Goal: Task Accomplishment & Management: Use online tool/utility

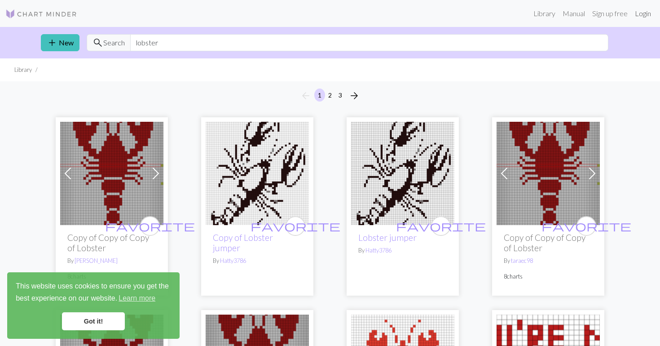
click at [647, 12] on link "Login" at bounding box center [642, 13] width 23 height 18
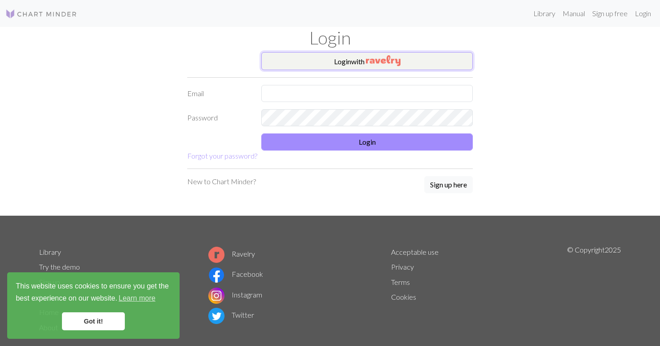
click at [390, 62] on img "button" at bounding box center [383, 60] width 35 height 11
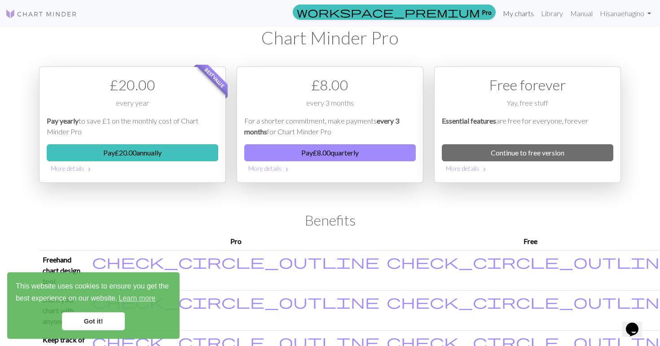
click at [516, 12] on link "My charts" at bounding box center [518, 13] width 38 height 18
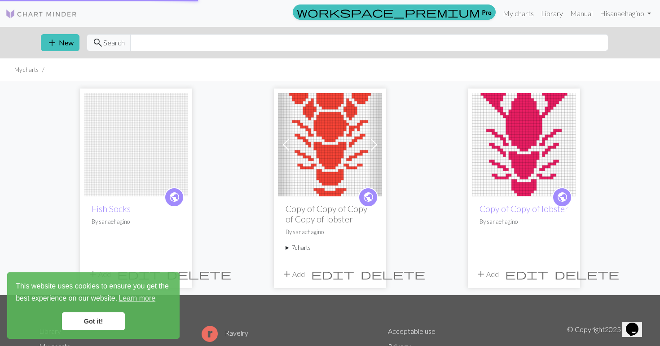
click at [543, 13] on link "Library" at bounding box center [551, 13] width 29 height 18
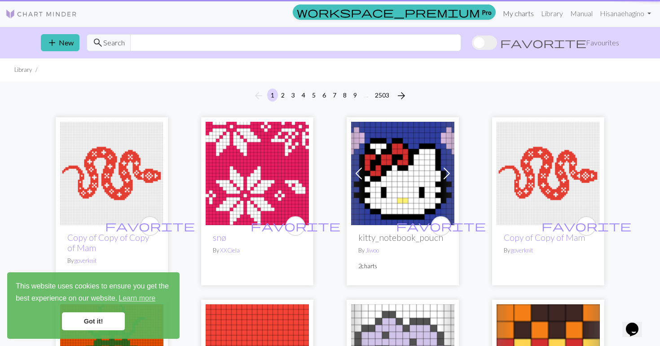
click at [512, 15] on link "My charts" at bounding box center [518, 13] width 38 height 18
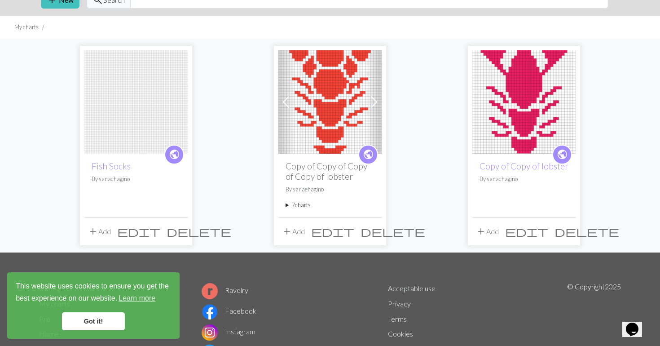
scroll to position [42, 0]
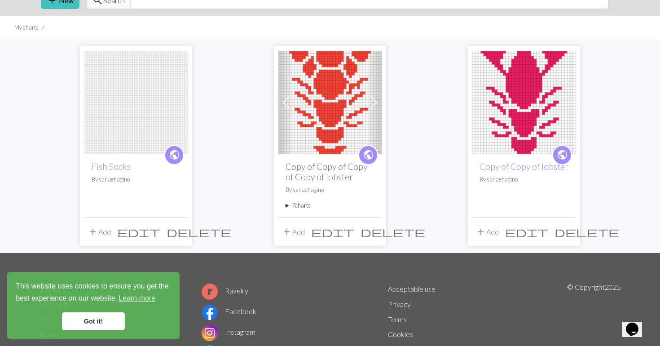
click at [343, 118] on img at bounding box center [329, 102] width 103 height 103
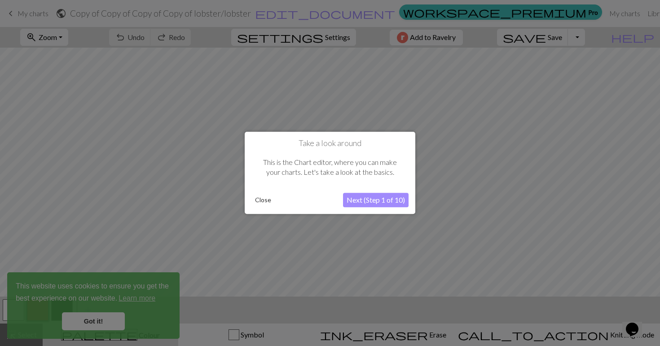
click at [367, 193] on button "Next (Step 1 of 10)" at bounding box center [376, 200] width 66 height 14
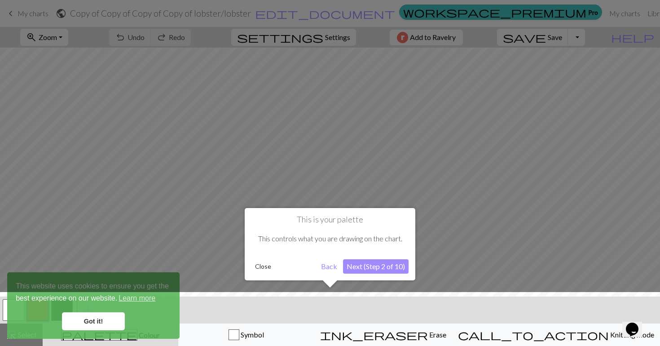
click at [261, 263] on button "Close" at bounding box center [262, 265] width 23 height 13
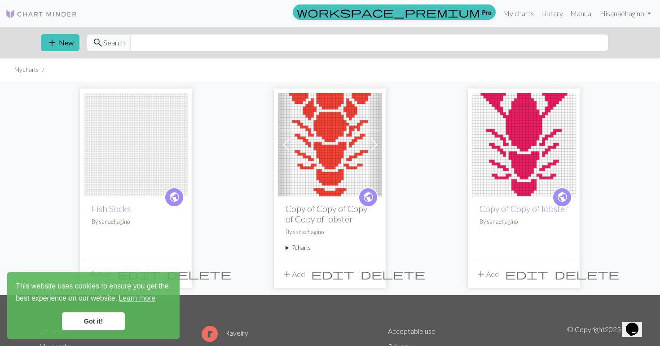
click at [525, 147] on img at bounding box center [523, 144] width 103 height 103
click at [328, 140] on img at bounding box center [329, 144] width 103 height 103
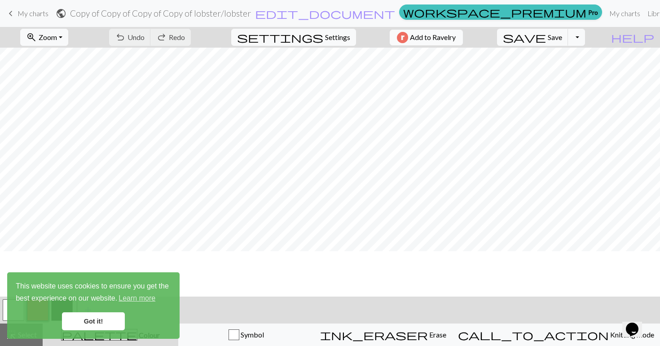
scroll to position [463, 0]
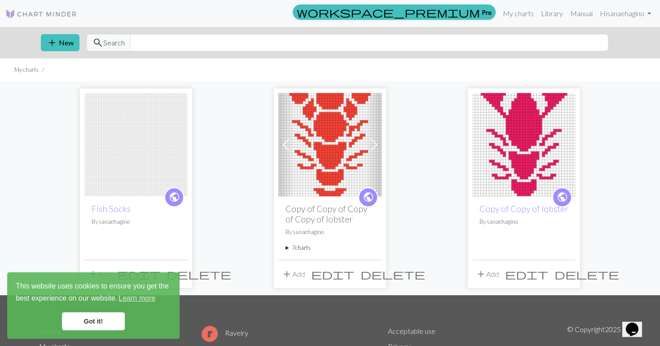
click at [524, 161] on img at bounding box center [523, 144] width 103 height 103
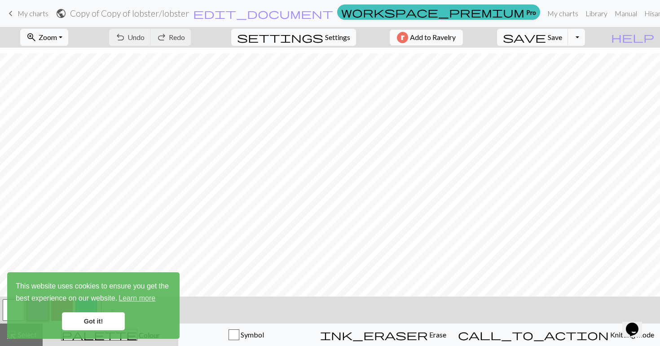
scroll to position [10, 0]
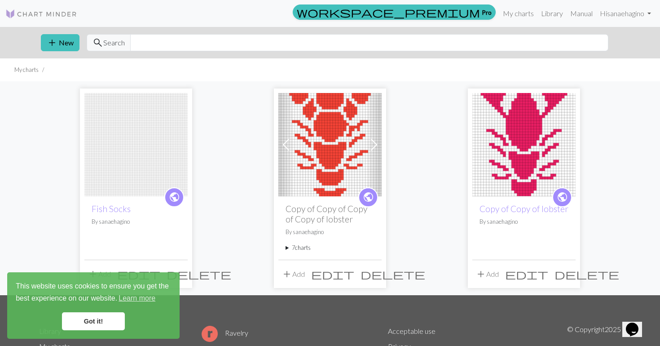
click at [336, 141] on img at bounding box center [329, 144] width 103 height 103
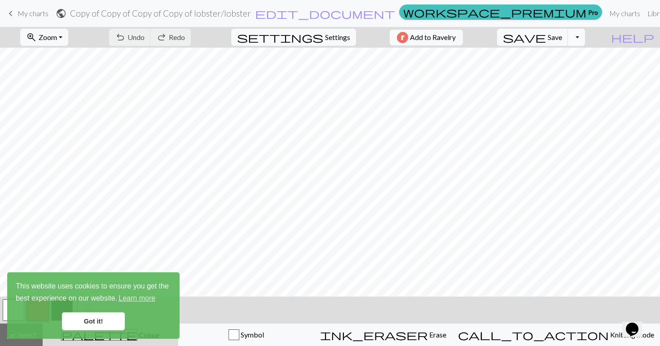
click at [585, 38] on button "Toggle Dropdown" at bounding box center [576, 37] width 17 height 17
click at [562, 38] on span "Save" at bounding box center [554, 37] width 14 height 9
click at [585, 40] on button "Toggle Dropdown" at bounding box center [576, 37] width 17 height 17
click at [567, 71] on button "save_alt Download" at bounding box center [510, 71] width 148 height 14
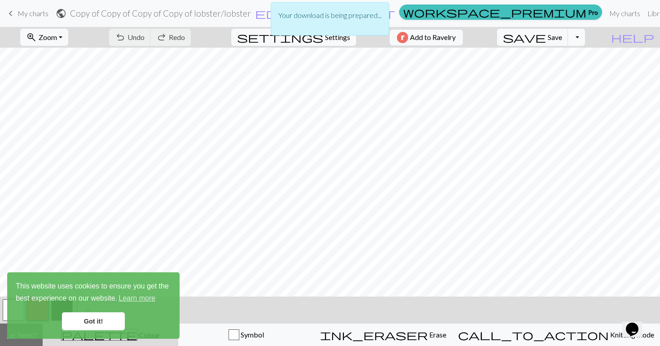
click at [81, 317] on link "Got it!" at bounding box center [93, 321] width 63 height 18
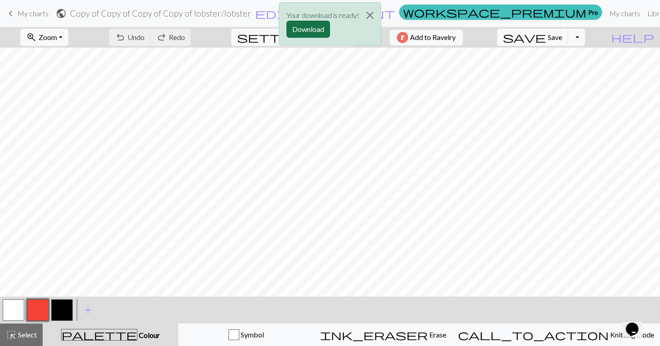
click at [306, 29] on button "Download" at bounding box center [308, 29] width 44 height 17
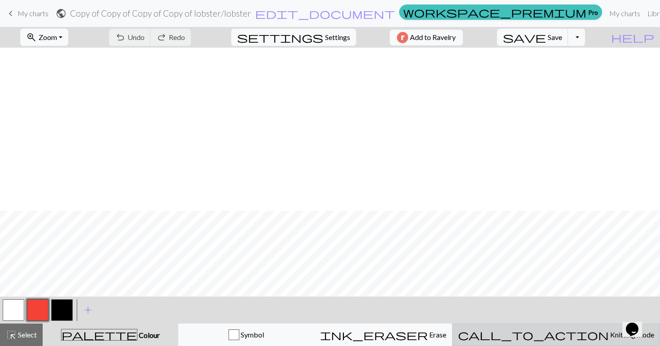
scroll to position [546, 0]
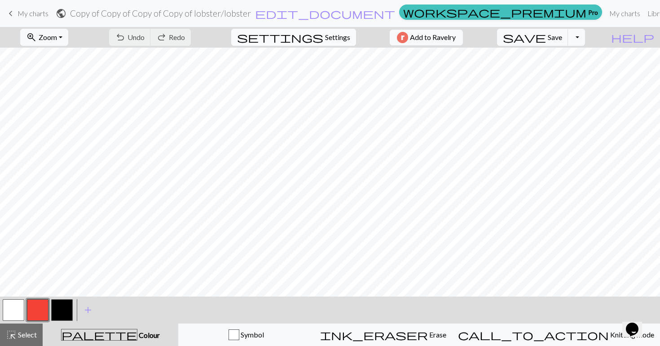
click at [329, 30] on button "settings Settings" at bounding box center [293, 37] width 125 height 17
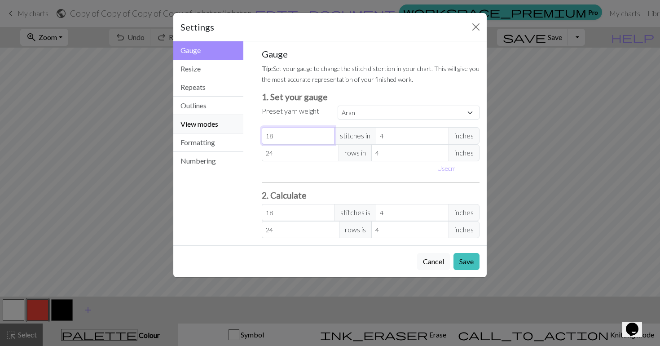
drag, startPoint x: 310, startPoint y: 136, endPoint x: 243, endPoint y: 123, distance: 68.2
click at [243, 122] on div "Gauge Gauge Resize Repeats Outlines View modes Formatting Numbering Gauge Resiz…" at bounding box center [330, 143] width 324 height 204
select select "custom"
type input "2"
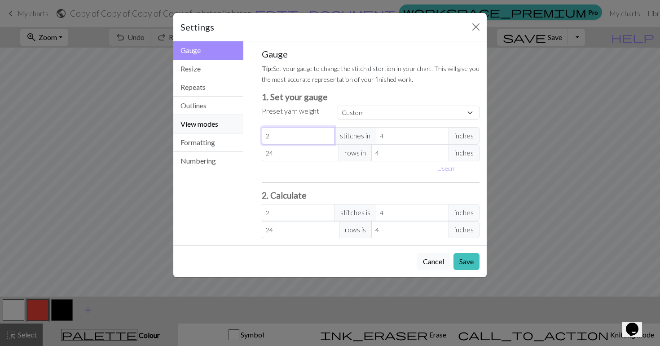
type input "22"
drag, startPoint x: 287, startPoint y: 153, endPoint x: 255, endPoint y: 149, distance: 32.2
click at [255, 149] on div "Gauge Tip: Set your gauge to change the stitch distortion in your chart. This w…" at bounding box center [370, 143] width 232 height 204
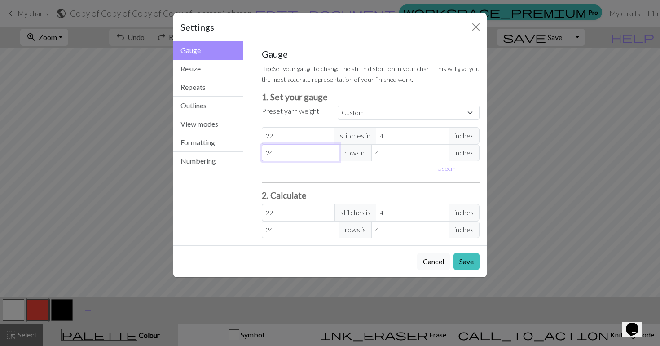
type input "3"
type input "34"
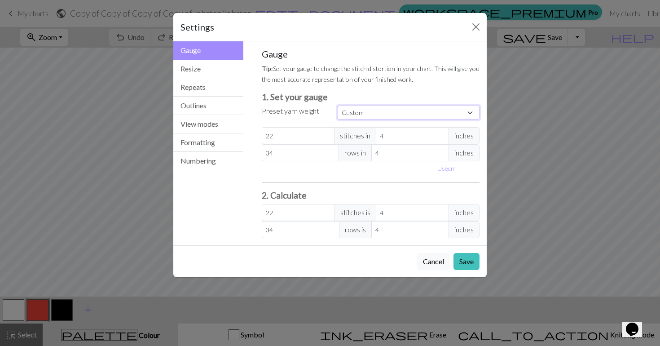
click at [395, 114] on select "Custom Square Lace Light Fingering Fingering Sport Double knit Worsted Aran Bul…" at bounding box center [408, 112] width 142 height 14
select select "sport"
click at [337, 105] on select "Custom Square Lace Light Fingering Fingering Sport Double knit Worsted Aran Bul…" at bounding box center [408, 112] width 142 height 14
type input "24"
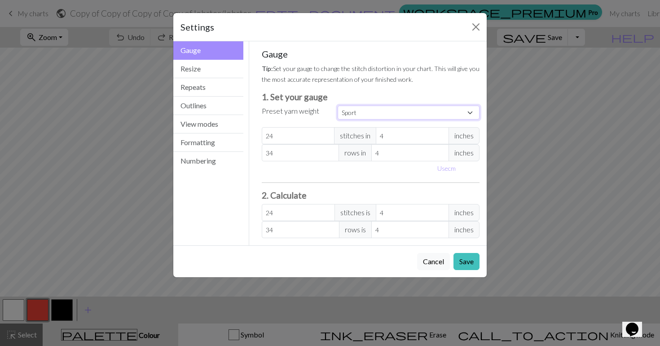
click at [369, 118] on select "Custom Square Lace Light Fingering Fingering Sport Double knit Worsted Aran Bul…" at bounding box center [408, 112] width 142 height 14
select select "dk"
click at [337, 105] on select "Custom Square Lace Light Fingering Fingering Sport Double knit Worsted Aran Bul…" at bounding box center [408, 112] width 142 height 14
type input "22"
type input "30"
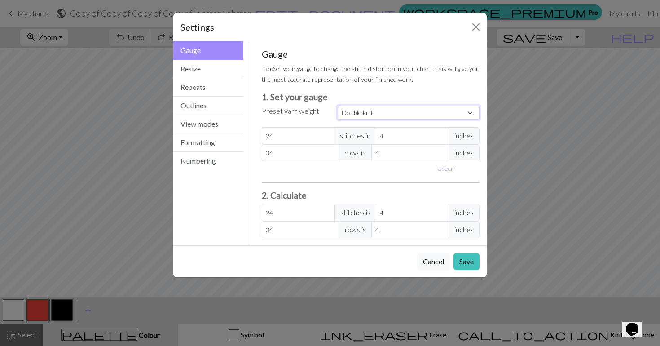
type input "22"
type input "30"
click at [293, 150] on input "30" at bounding box center [301, 152] width 78 height 17
select select "custom"
type input "3"
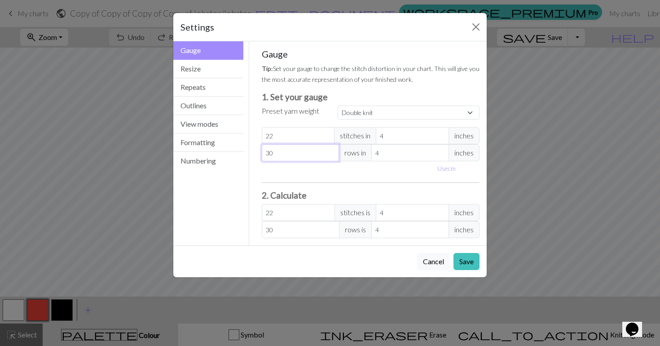
type input "3"
type input "34"
click at [346, 188] on div "Gauge Tip: Set your gauge to change the stitch distortion in your chart. This w…" at bounding box center [371, 142] width 218 height 189
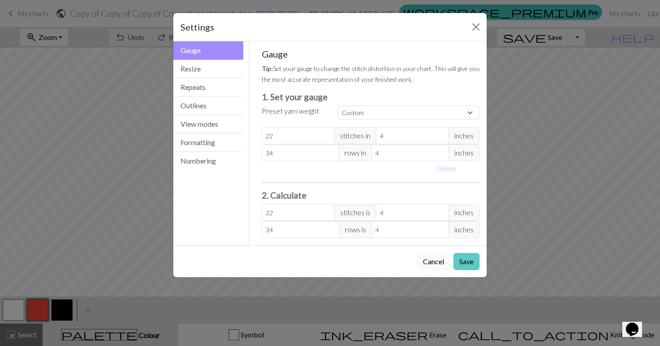
click at [457, 257] on button "Save" at bounding box center [466, 261] width 26 height 17
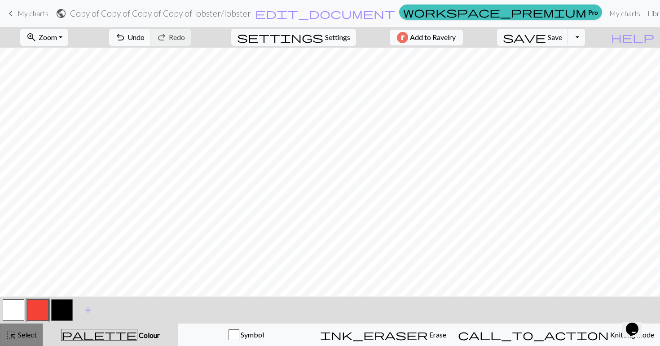
click at [23, 337] on span "Select" at bounding box center [27, 334] width 20 height 9
click at [336, 38] on span "Settings" at bounding box center [337, 37] width 25 height 11
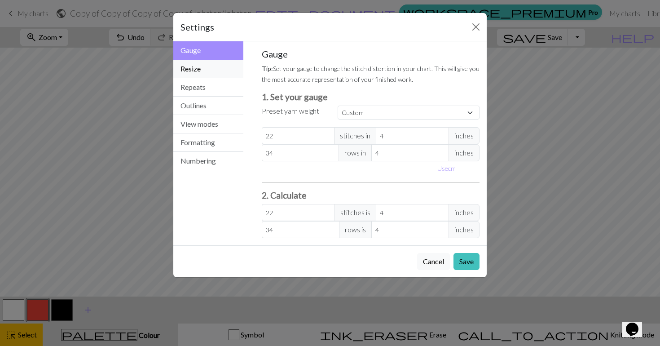
click at [202, 67] on button "Resize" at bounding box center [208, 69] width 70 height 18
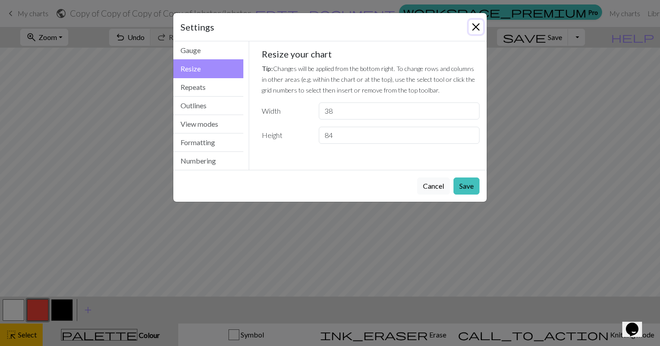
click at [480, 27] on button "Close" at bounding box center [475, 27] width 14 height 14
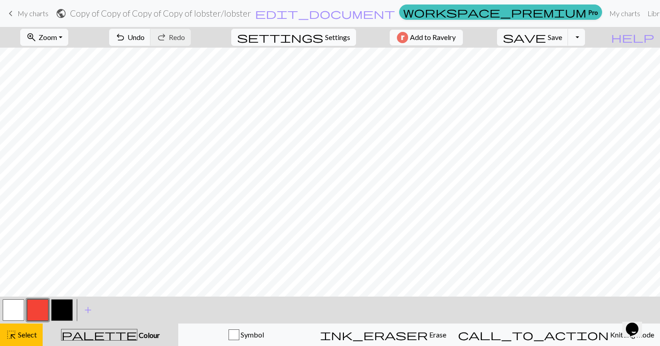
click at [322, 31] on button "settings Settings" at bounding box center [293, 37] width 125 height 17
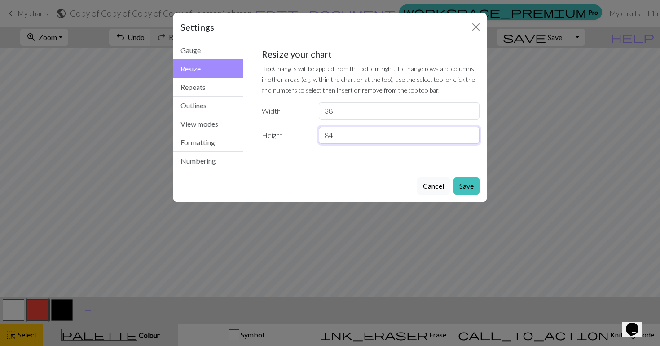
click at [334, 137] on input "84" at bounding box center [399, 135] width 161 height 17
type input "8"
type input "76"
click at [468, 176] on div "Cancel Save" at bounding box center [329, 186] width 313 height 32
click at [468, 183] on button "Save" at bounding box center [466, 185] width 26 height 17
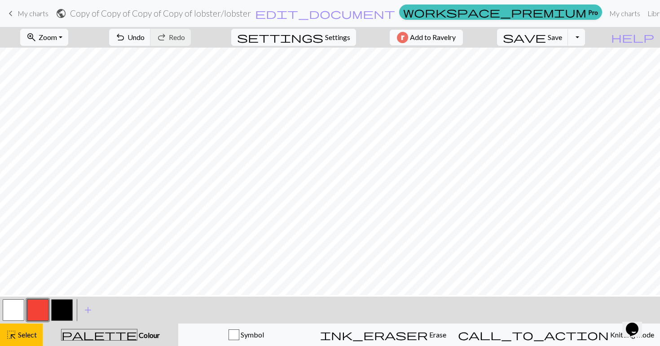
scroll to position [20, 0]
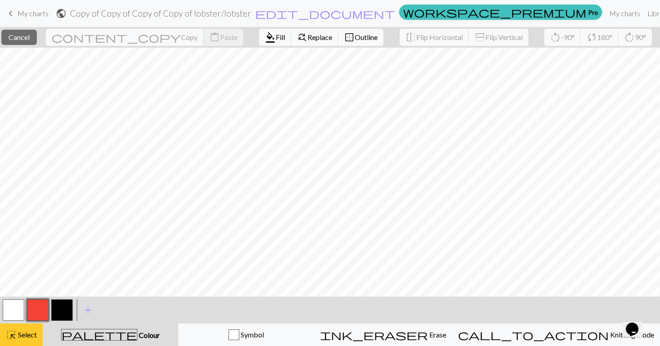
click at [19, 333] on span "Select" at bounding box center [27, 334] width 20 height 9
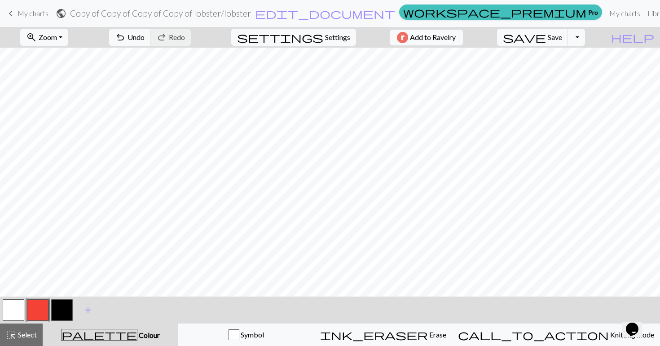
click at [33, 311] on button "button" at bounding box center [38, 310] width 22 height 22
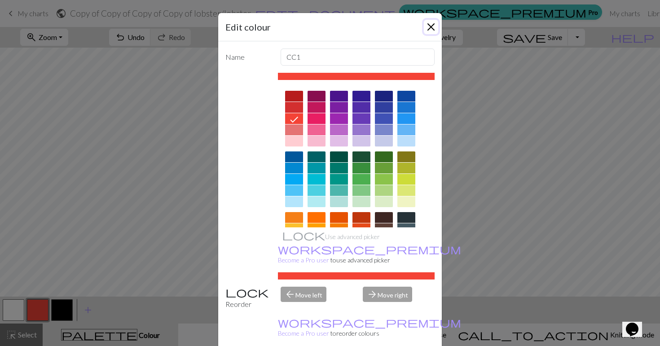
click at [429, 26] on button "Close" at bounding box center [431, 27] width 14 height 14
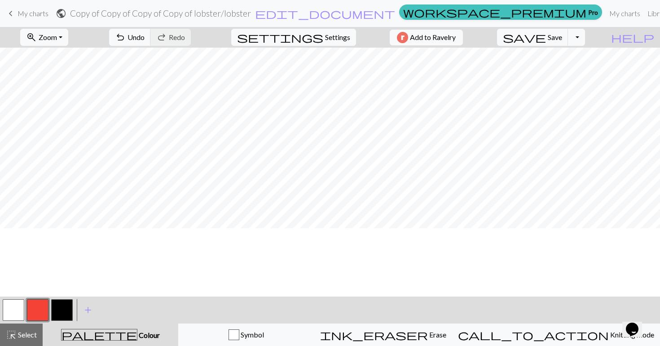
scroll to position [0, 0]
click at [562, 36] on span "Save" at bounding box center [554, 37] width 14 height 9
click at [585, 39] on button "Toggle Dropdown" at bounding box center [576, 37] width 17 height 17
click at [567, 77] on button "save_alt Download" at bounding box center [510, 71] width 148 height 14
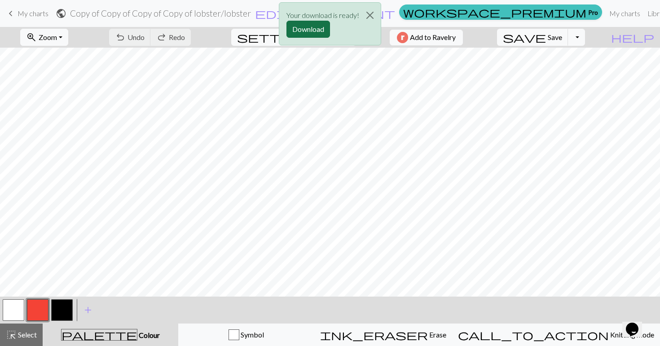
click at [312, 31] on button "Download" at bounding box center [308, 29] width 44 height 17
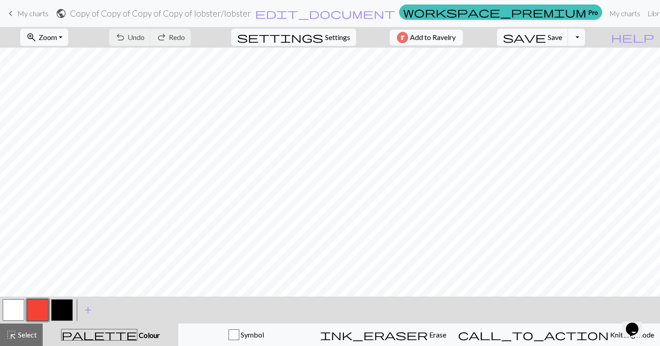
click at [16, 10] on link "keyboard_arrow_left My charts" at bounding box center [26, 13] width 43 height 15
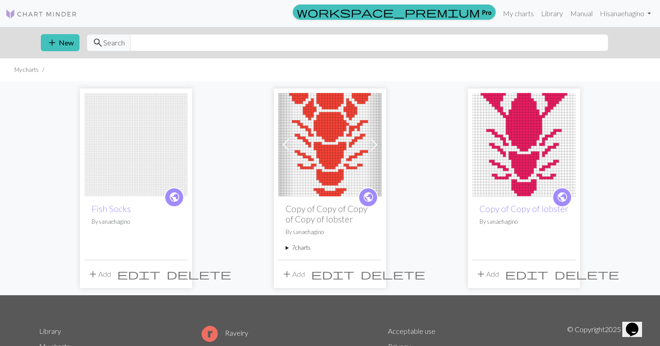
click at [521, 119] on img at bounding box center [523, 144] width 103 height 103
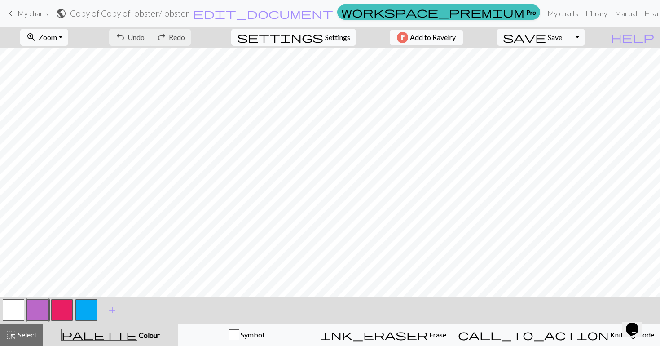
click at [337, 44] on button "settings Settings" at bounding box center [293, 37] width 125 height 17
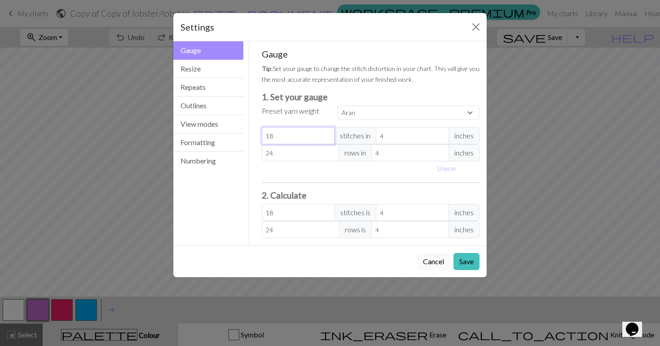
drag, startPoint x: 297, startPoint y: 135, endPoint x: 243, endPoint y: 133, distance: 53.9
click at [243, 133] on div "Gauge Gauge Resize Repeats Outlines View modes Formatting Numbering Gauge Resiz…" at bounding box center [330, 143] width 324 height 204
select select "custom"
type input "2"
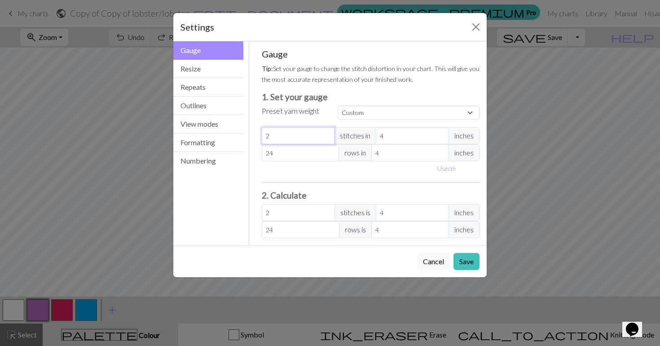
type input "22"
drag, startPoint x: 282, startPoint y: 158, endPoint x: 241, endPoint y: 154, distance: 41.5
click at [241, 154] on div "Gauge Gauge Resize Repeats Outlines View modes Formatting Numbering Gauge Resiz…" at bounding box center [330, 143] width 324 height 204
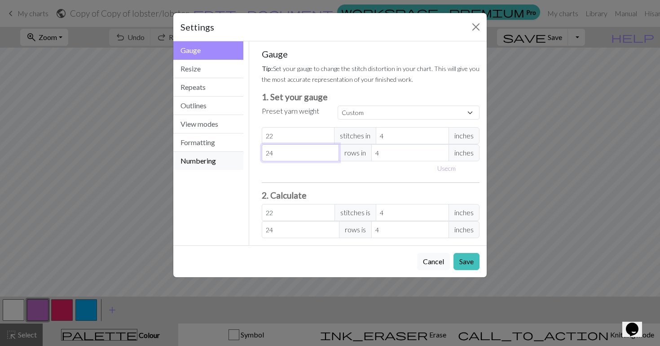
type input "3"
type input "34"
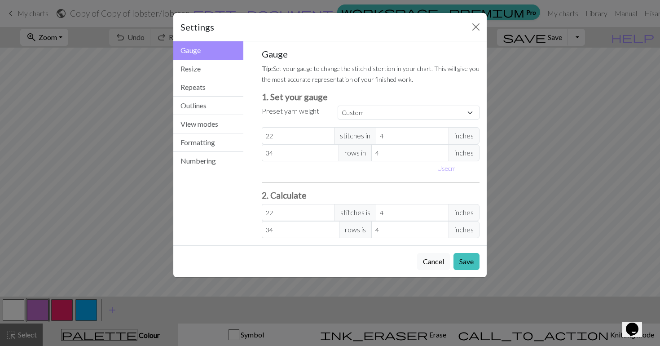
click at [403, 177] on div "Gauge Tip: Set your gauge to change the stitch distortion in your chart. This w…" at bounding box center [371, 142] width 218 height 189
click at [463, 262] on button "Save" at bounding box center [466, 261] width 26 height 17
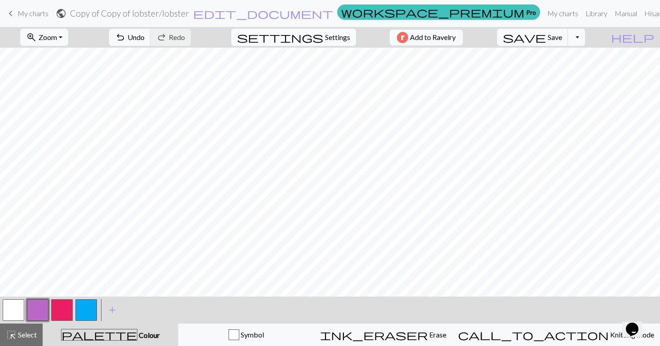
click at [321, 43] on button "settings Settings" at bounding box center [293, 37] width 125 height 17
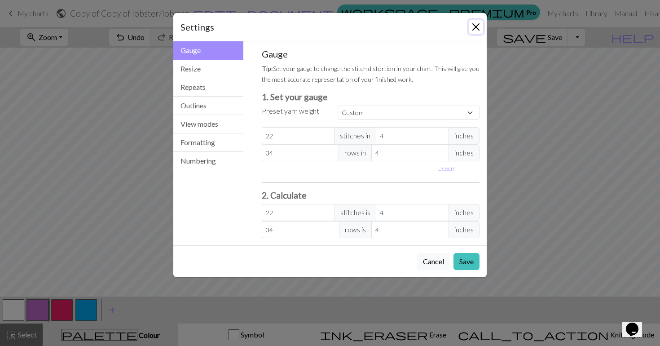
click at [475, 26] on button "Close" at bounding box center [475, 27] width 14 height 14
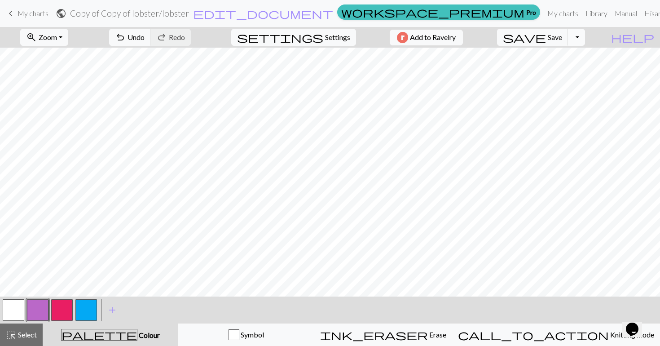
click at [585, 38] on button "Toggle Dropdown" at bounding box center [576, 37] width 17 height 17
click at [574, 71] on button "save_alt Download" at bounding box center [510, 71] width 148 height 14
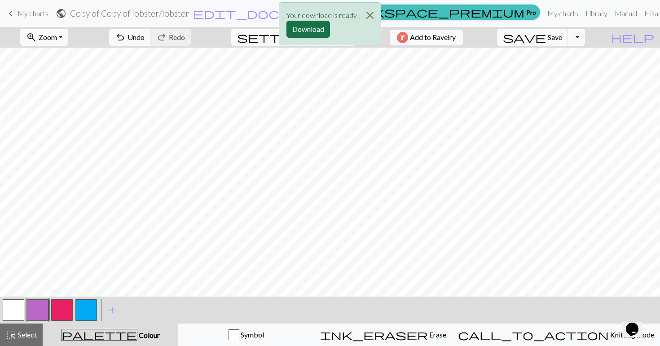
click at [314, 31] on button "Download" at bounding box center [308, 29] width 44 height 17
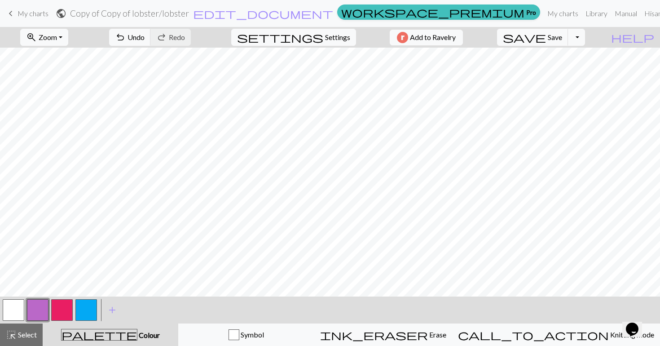
click at [12, 13] on span "keyboard_arrow_left" at bounding box center [10, 13] width 11 height 13
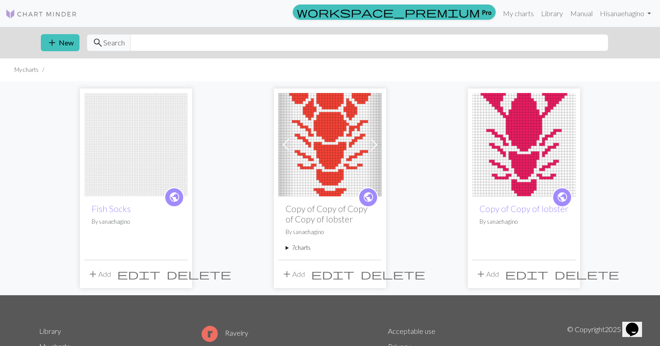
click at [325, 142] on img at bounding box center [329, 144] width 103 height 103
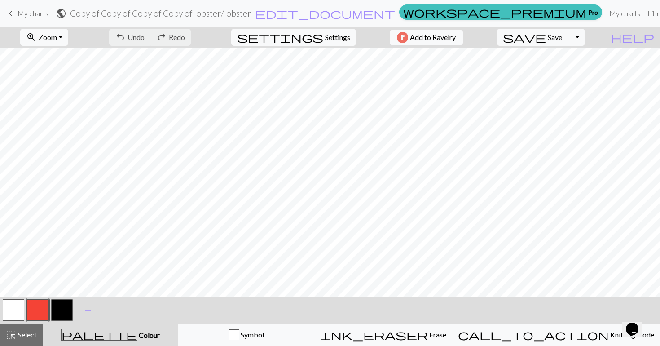
scroll to position [465, 0]
click at [13, 319] on button "button" at bounding box center [14, 310] width 22 height 22
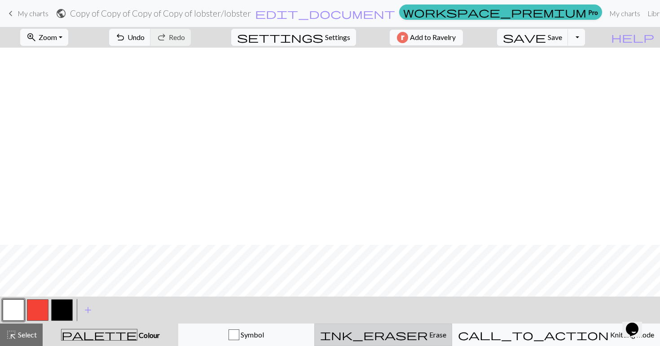
scroll to position [474, 0]
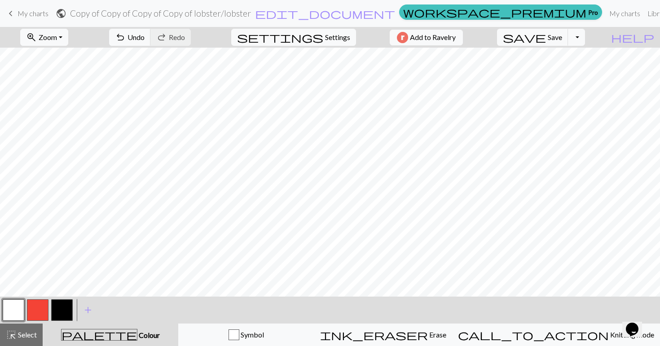
click at [36, 309] on button "button" at bounding box center [38, 310] width 22 height 22
click at [31, 306] on button "button" at bounding box center [38, 310] width 22 height 22
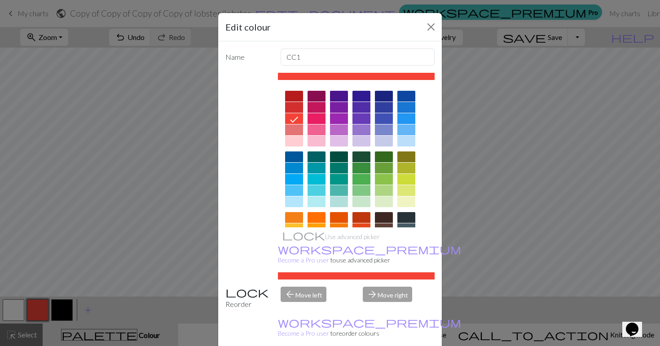
click at [295, 105] on div at bounding box center [294, 107] width 18 height 11
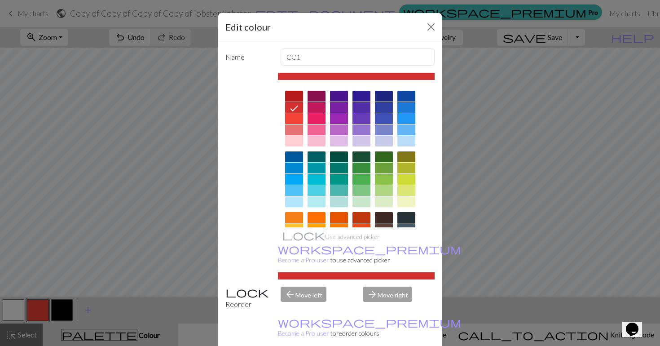
click at [294, 96] on div at bounding box center [294, 96] width 18 height 11
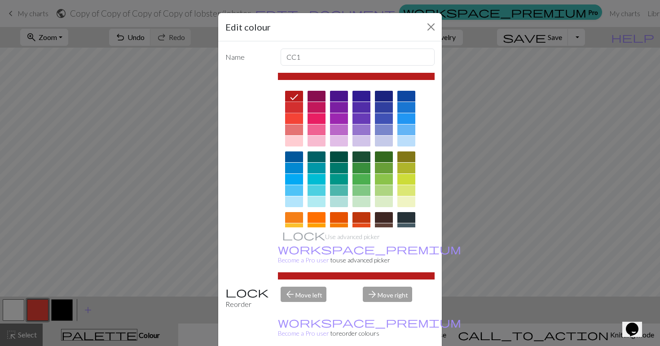
click at [292, 105] on div at bounding box center [294, 107] width 18 height 11
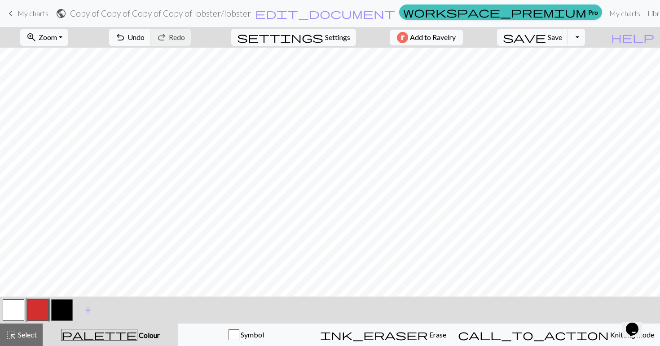
click at [14, 305] on button "button" at bounding box center [14, 310] width 22 height 22
click at [44, 307] on button "button" at bounding box center [38, 310] width 22 height 22
click at [15, 311] on button "button" at bounding box center [14, 310] width 22 height 22
click at [36, 311] on button "button" at bounding box center [38, 310] width 22 height 22
click at [11, 316] on button "button" at bounding box center [14, 310] width 22 height 22
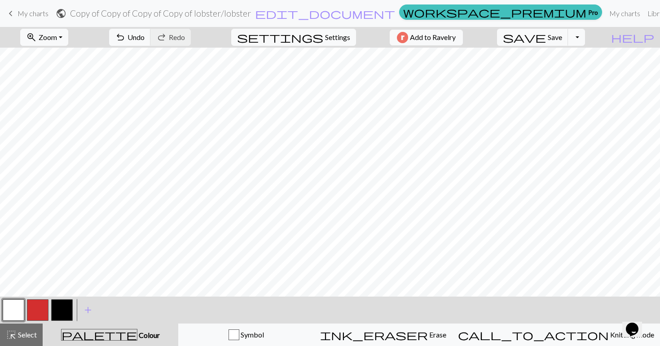
click at [32, 307] on button "button" at bounding box center [38, 310] width 22 height 22
click at [17, 313] on button "button" at bounding box center [14, 310] width 22 height 22
click at [41, 302] on button "button" at bounding box center [38, 310] width 22 height 22
click at [21, 315] on button "button" at bounding box center [14, 310] width 22 height 22
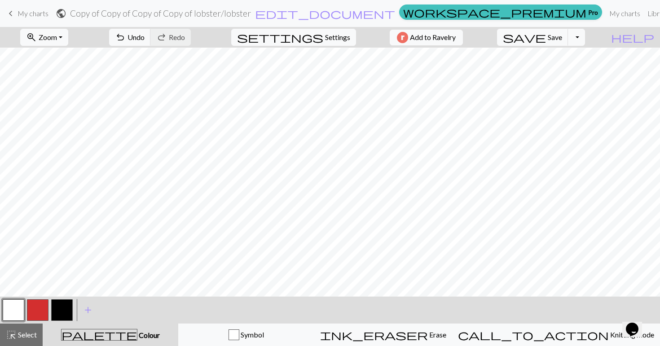
click at [43, 302] on button "button" at bounding box center [38, 310] width 22 height 22
click at [585, 39] on button "Toggle Dropdown" at bounding box center [576, 37] width 17 height 17
click at [581, 72] on button "save_alt Download" at bounding box center [510, 71] width 148 height 14
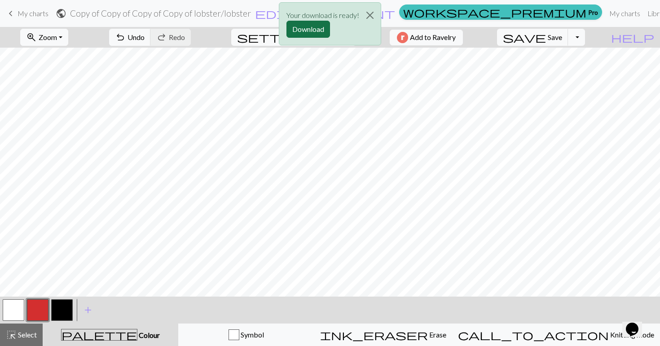
click at [313, 26] on button "Download" at bounding box center [308, 29] width 44 height 17
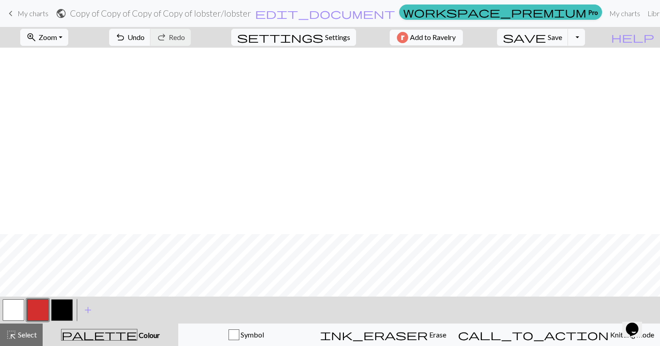
scroll to position [432, 0]
click at [144, 34] on span "Undo" at bounding box center [135, 37] width 17 height 9
click at [144, 33] on span "Undo" at bounding box center [135, 37] width 17 height 9
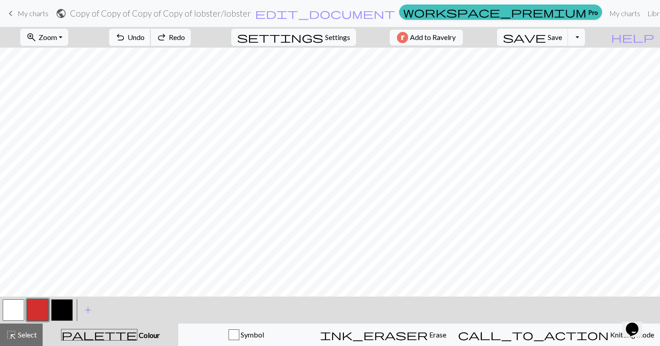
click at [144, 33] on span "Undo" at bounding box center [135, 37] width 17 height 9
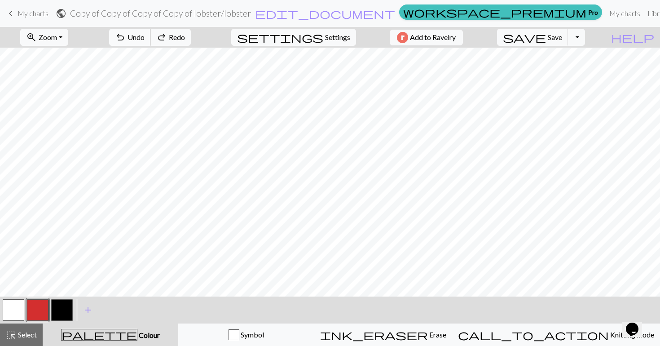
click at [144, 33] on span "Undo" at bounding box center [135, 37] width 17 height 9
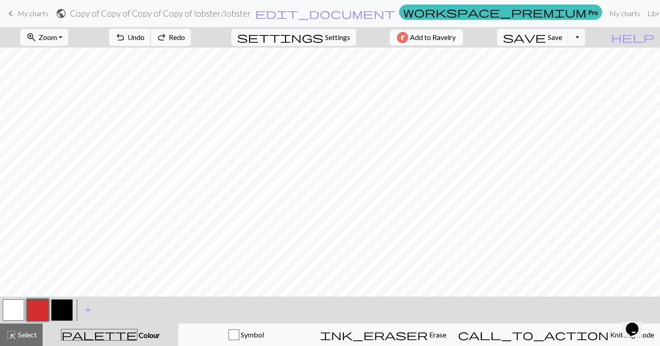
click at [144, 33] on span "Undo" at bounding box center [135, 37] width 17 height 9
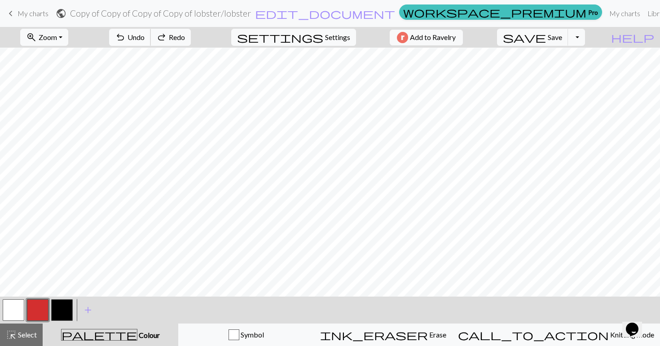
click at [144, 33] on span "Undo" at bounding box center [135, 37] width 17 height 9
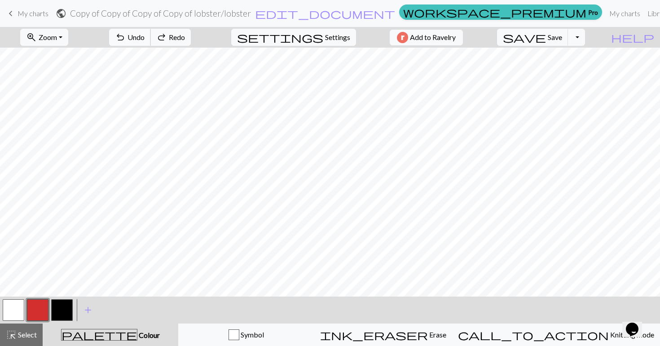
click at [144, 33] on span "Undo" at bounding box center [135, 37] width 17 height 9
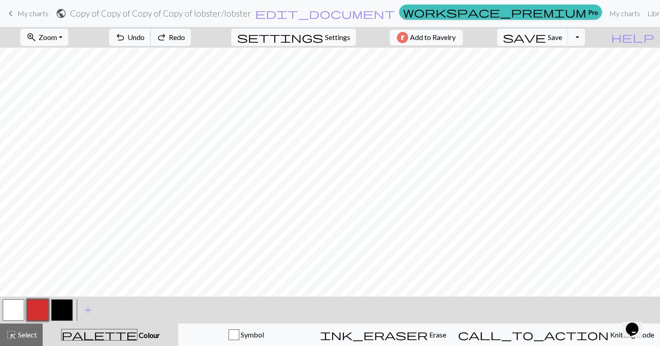
click at [144, 33] on span "Undo" at bounding box center [135, 37] width 17 height 9
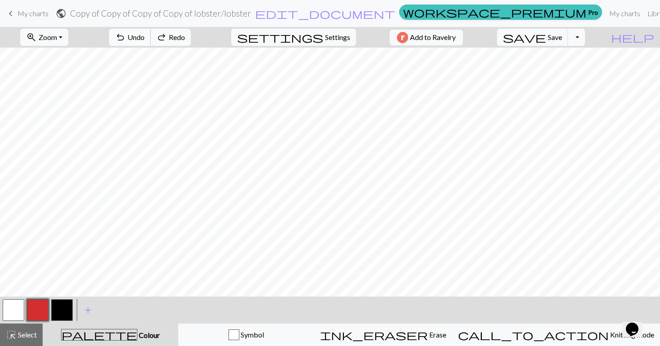
click at [144, 33] on span "Undo" at bounding box center [135, 37] width 17 height 9
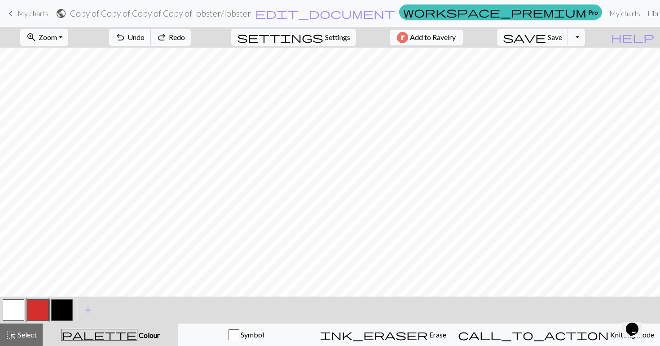
click at [144, 33] on span "Undo" at bounding box center [135, 37] width 17 height 9
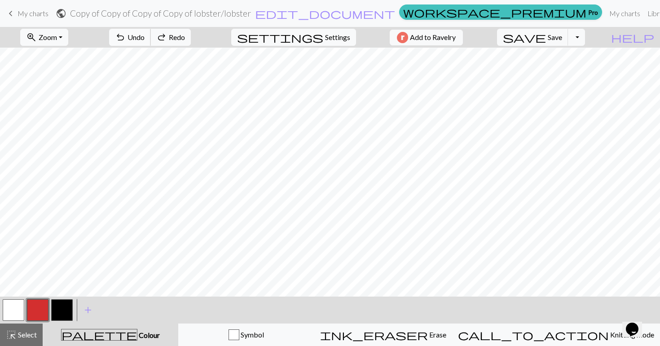
click at [144, 33] on span "Undo" at bounding box center [135, 37] width 17 height 9
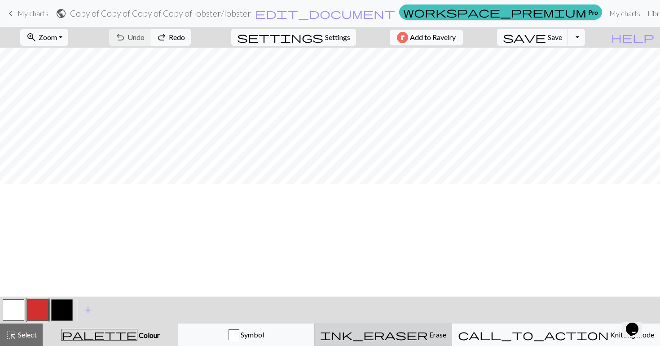
scroll to position [0, 0]
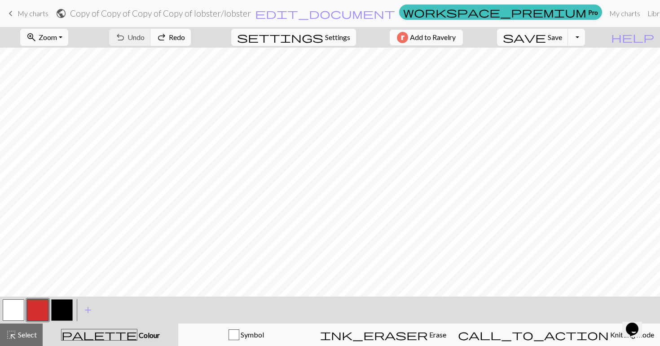
click at [585, 40] on button "Toggle Dropdown" at bounding box center [576, 37] width 17 height 17
click at [565, 71] on button "save_alt Download" at bounding box center [510, 71] width 148 height 14
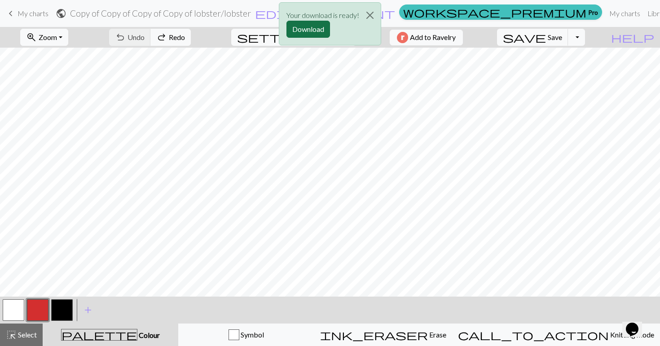
click at [311, 32] on button "Download" at bounding box center [308, 29] width 44 height 17
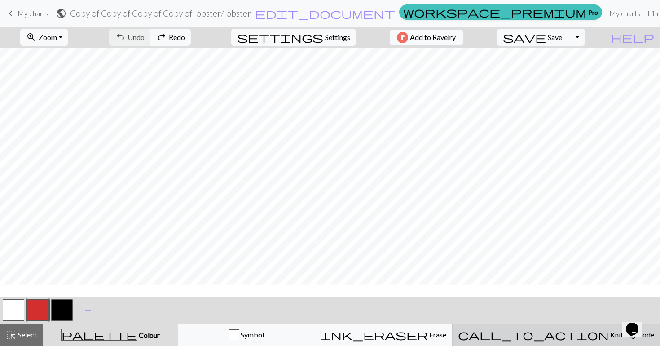
scroll to position [93, 0]
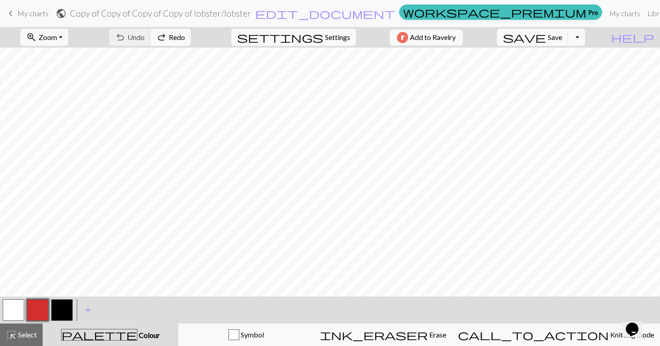
click at [22, 11] on span "My charts" at bounding box center [33, 13] width 31 height 9
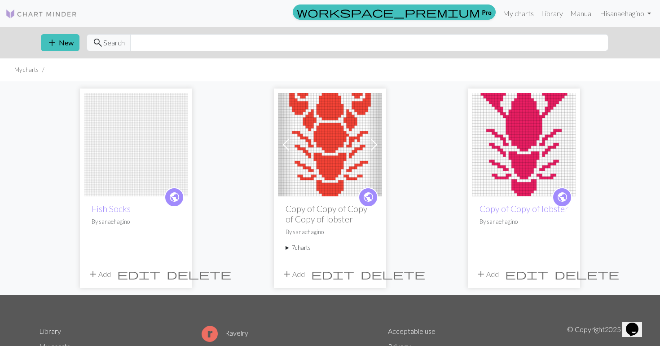
click at [520, 136] on img at bounding box center [523, 144] width 103 height 103
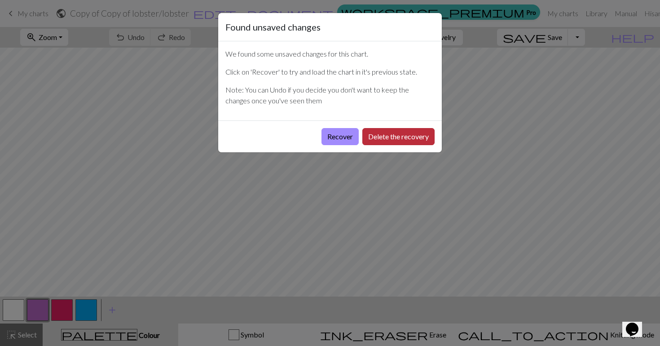
click at [377, 136] on button "Delete the recovery" at bounding box center [398, 136] width 72 height 17
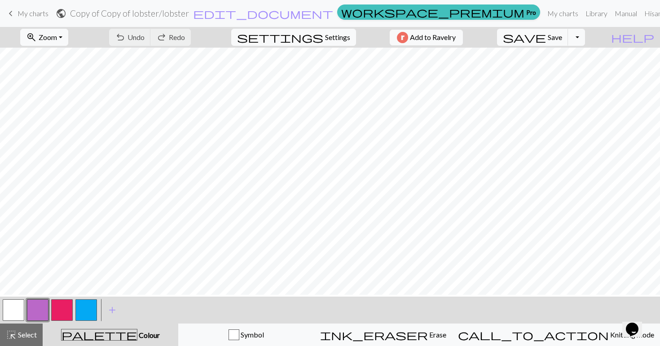
scroll to position [175, 0]
click at [64, 311] on button "button" at bounding box center [62, 310] width 22 height 22
click at [13, 309] on button "button" at bounding box center [14, 310] width 22 height 22
click at [66, 305] on button "button" at bounding box center [62, 310] width 22 height 22
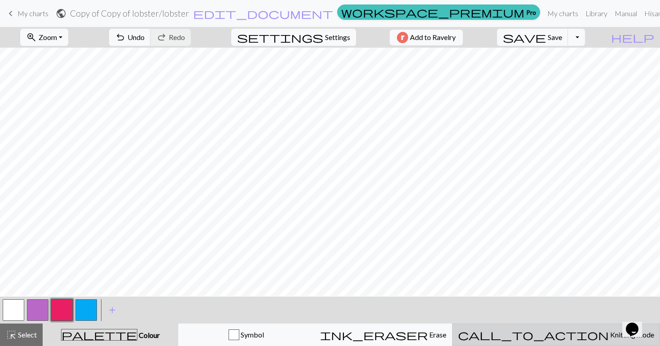
scroll to position [0, 0]
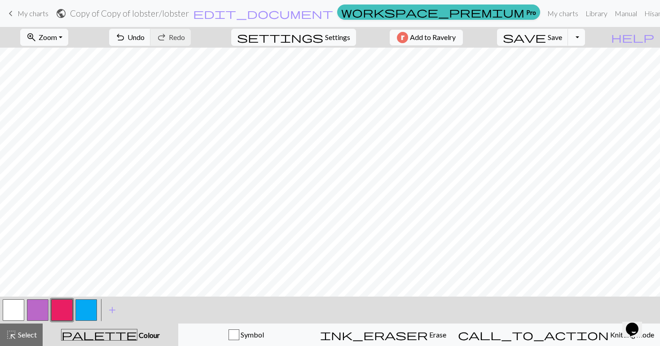
click at [585, 41] on button "Toggle Dropdown" at bounding box center [576, 37] width 17 height 17
click at [572, 66] on button "save_alt Download" at bounding box center [510, 71] width 148 height 14
